Goal: Task Accomplishment & Management: Use online tool/utility

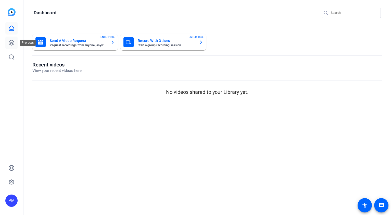
click at [11, 40] on icon at bounding box center [11, 43] width 6 height 6
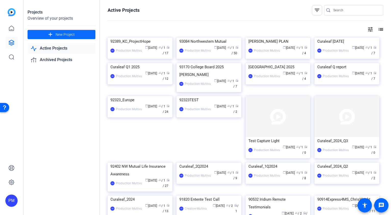
click at [82, 35] on span at bounding box center [62, 34] width 68 height 12
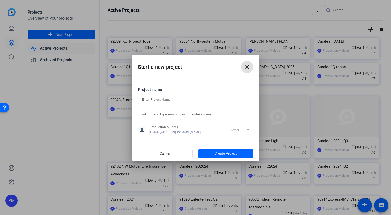
click at [155, 77] on mat-dialog-content "Project name person Production Multivu [EMAIL_ADDRESS][DOMAIN_NAME] Director ex…" at bounding box center [196, 110] width 128 height 71
click at [148, 100] on input at bounding box center [195, 99] width 107 height 6
type input "92389_KC_Baby2Baby"
click at [227, 153] on span "Create Project" at bounding box center [226, 153] width 22 height 5
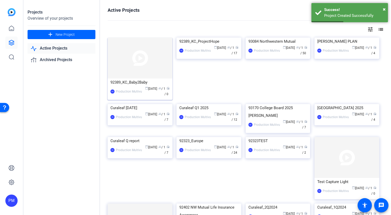
click at [141, 59] on img at bounding box center [140, 58] width 65 height 41
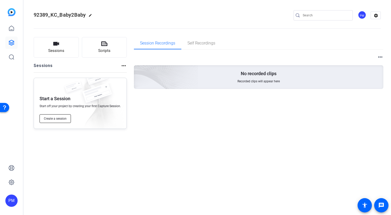
click at [57, 119] on span "Create a session" at bounding box center [55, 118] width 23 height 4
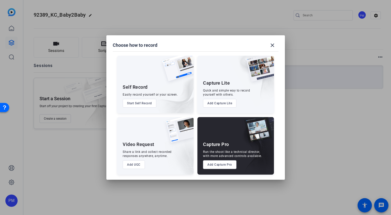
click at [235, 145] on div "Capture Pro Run the shoot like a technical director, with more advanced control…" at bounding box center [235, 145] width 77 height 57
click at [237, 139] on img at bounding box center [255, 148] width 38 height 51
click at [225, 164] on button "Add Capture Pro" at bounding box center [219, 164] width 33 height 9
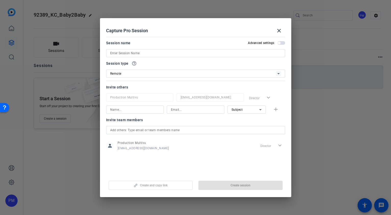
click at [136, 49] on div at bounding box center [195, 53] width 171 height 8
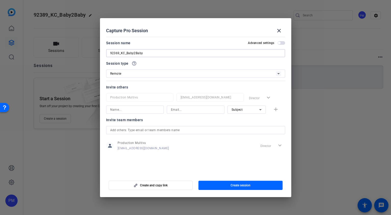
type input "92369_KC_Baby2Baby"
click at [133, 110] on input at bounding box center [134, 109] width 49 height 6
type input "[PERSON_NAME]"
click at [183, 110] on input at bounding box center [195, 109] width 49 height 6
type input "[PERSON_NAME][EMAIL_ADDRESS][DOMAIN_NAME]"
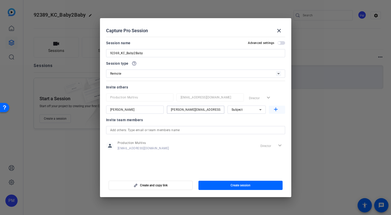
click at [276, 109] on mat-icon "add" at bounding box center [276, 109] width 6 height 6
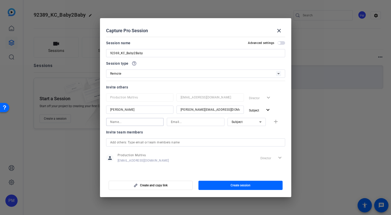
click at [132, 121] on input at bounding box center [134, 122] width 49 height 6
type input "[PERSON_NAME]"
click at [174, 121] on input at bounding box center [195, 122] width 49 height 6
type input "[EMAIL_ADDRESS][DOMAIN_NAME]"
click at [274, 121] on mat-icon "add" at bounding box center [276, 121] width 6 height 6
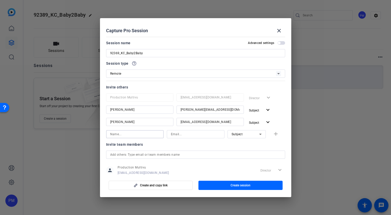
click at [147, 134] on input at bounding box center [134, 134] width 49 height 6
type input "[PERSON_NAME]"
click at [185, 134] on input at bounding box center [195, 134] width 49 height 6
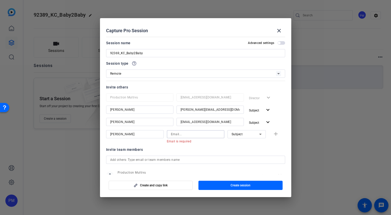
click at [171, 133] on input at bounding box center [195, 134] width 49 height 6
paste input "[PERSON_NAME][EMAIL_ADDRESS][DOMAIN_NAME]"
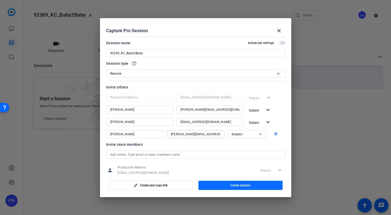
type input "[PERSON_NAME][EMAIL_ADDRESS][DOMAIN_NAME]"
click at [242, 185] on span "Create session" at bounding box center [241, 185] width 20 height 4
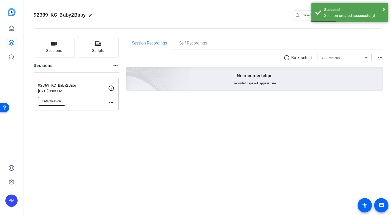
click at [48, 101] on span "Enter Session" at bounding box center [51, 101] width 19 height 4
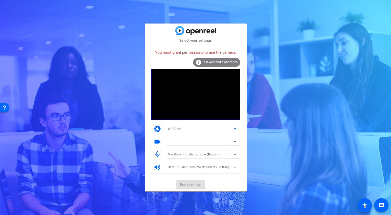
click at [196, 128] on div "WEBCAM" at bounding box center [201, 128] width 66 height 6
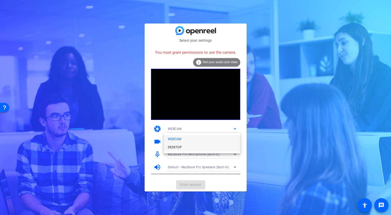
click at [187, 146] on mat-option "DESKTOP" at bounding box center [202, 147] width 77 height 8
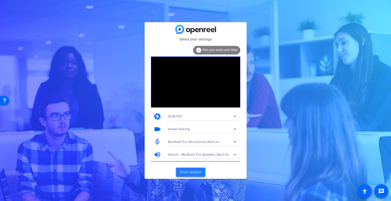
click at [193, 171] on span "Enter session" at bounding box center [190, 172] width 21 height 5
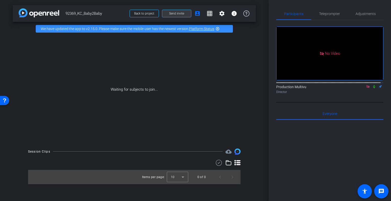
click at [179, 12] on span "Send invite" at bounding box center [176, 13] width 15 height 4
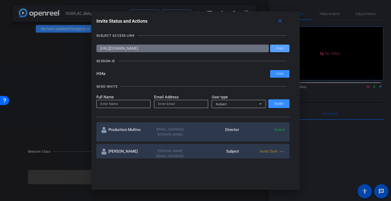
click at [280, 48] on span "Copy" at bounding box center [279, 48] width 7 height 4
click at [278, 72] on span "Copy" at bounding box center [279, 74] width 7 height 4
